Goal: Information Seeking & Learning: Learn about a topic

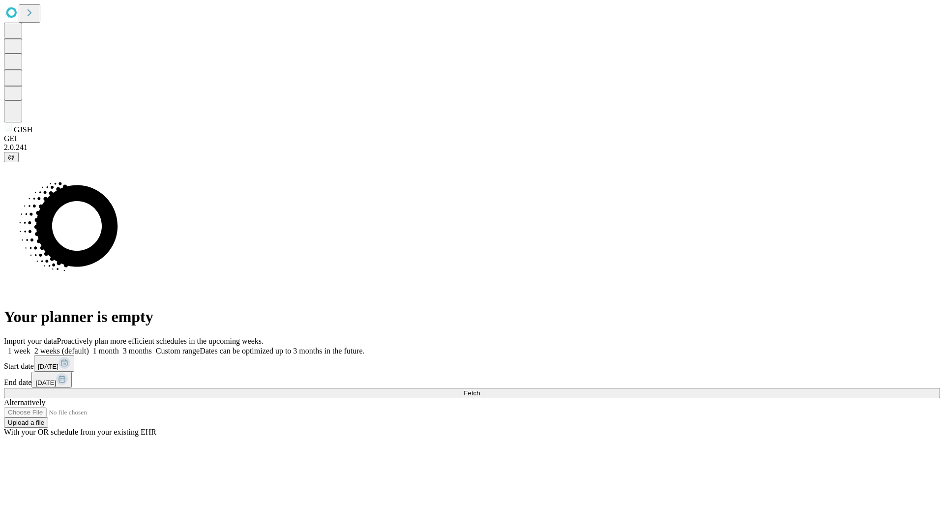
click at [480, 389] on span "Fetch" at bounding box center [471, 392] width 16 height 7
